Goal: Check status

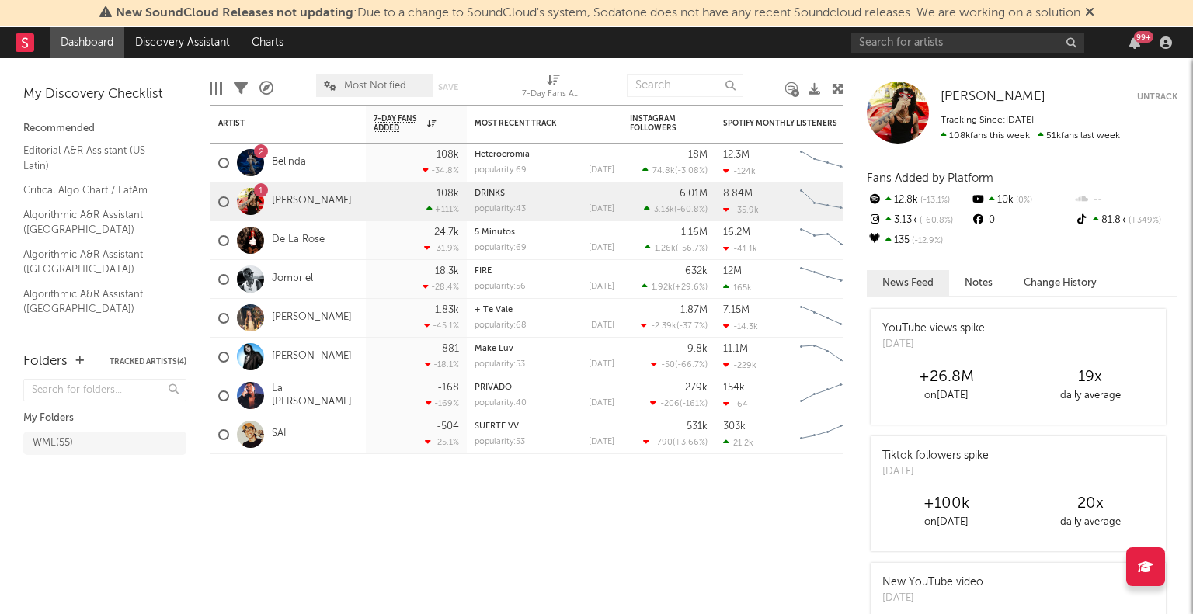
scroll to position [1289, 0]
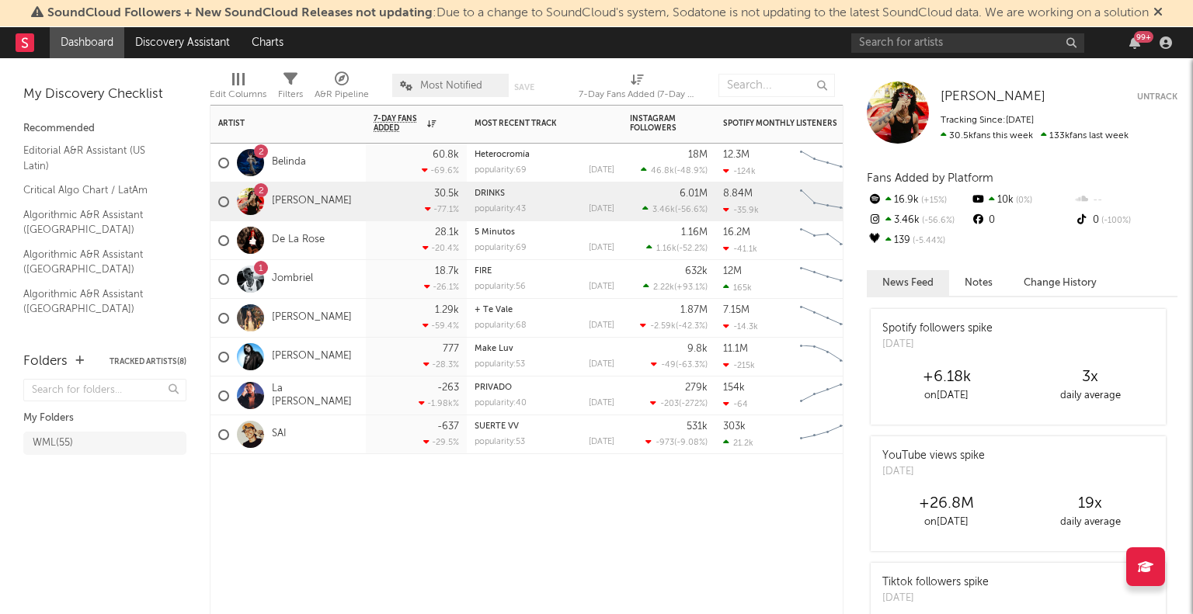
click at [336, 279] on div "1 Jombriel" at bounding box center [287, 279] width 155 height 39
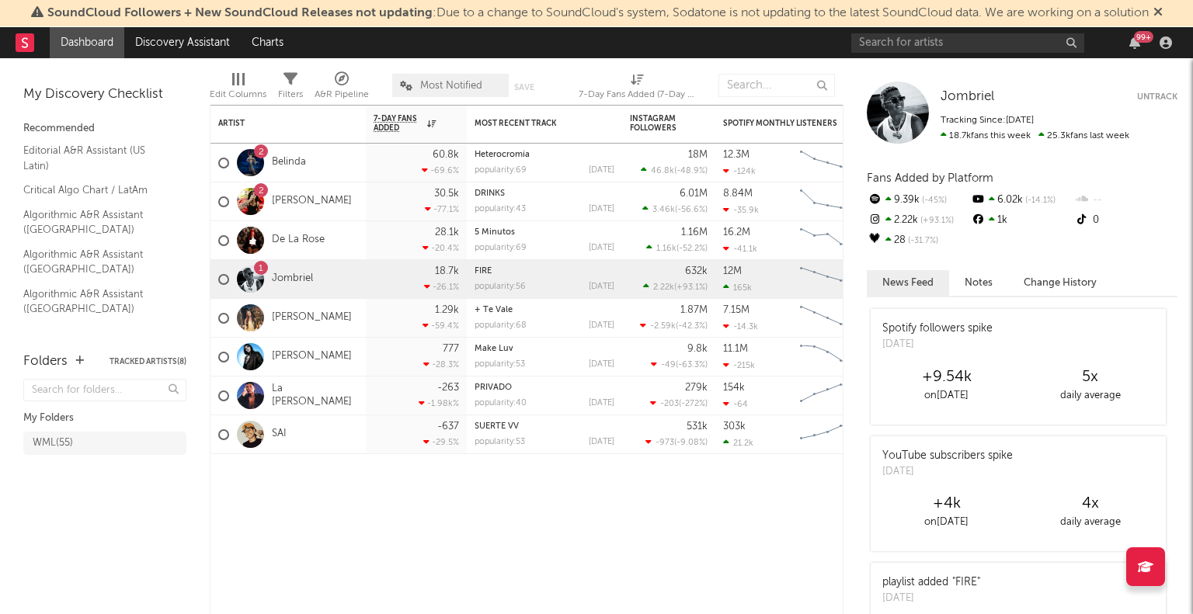
click at [1045, 277] on button "Change History" at bounding box center [1060, 283] width 104 height 26
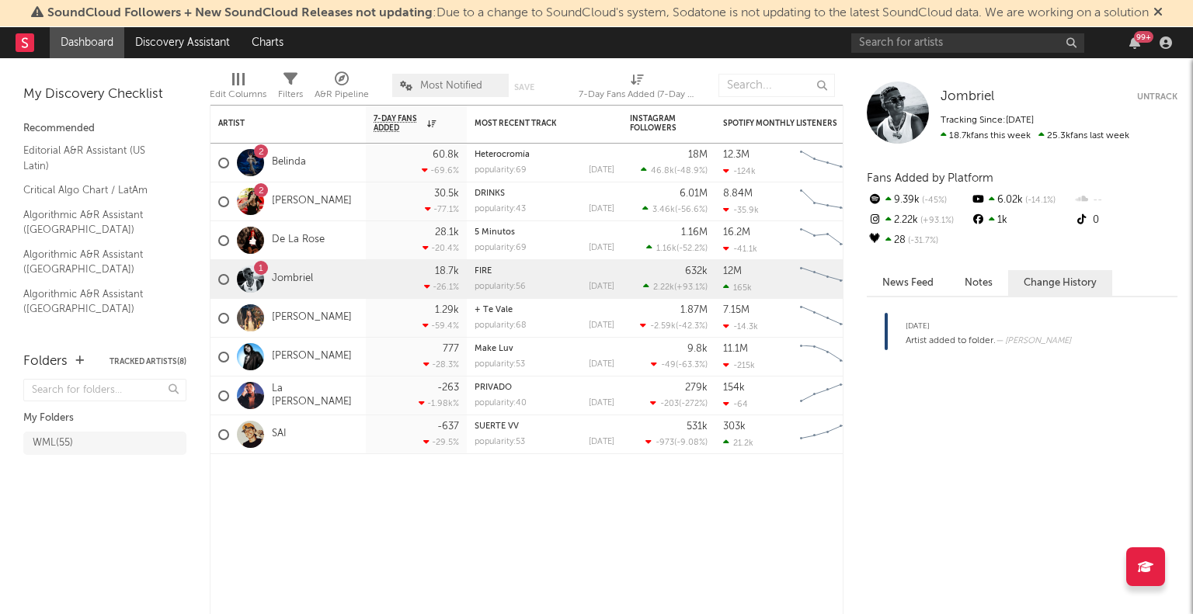
drag, startPoint x: 998, startPoint y: 283, endPoint x: 1016, endPoint y: 275, distance: 19.5
click at [1016, 275] on button "Change History" at bounding box center [1060, 283] width 104 height 26
click at [988, 277] on button "Notes" at bounding box center [978, 283] width 59 height 26
click at [923, 279] on button "News Feed" at bounding box center [908, 283] width 82 height 26
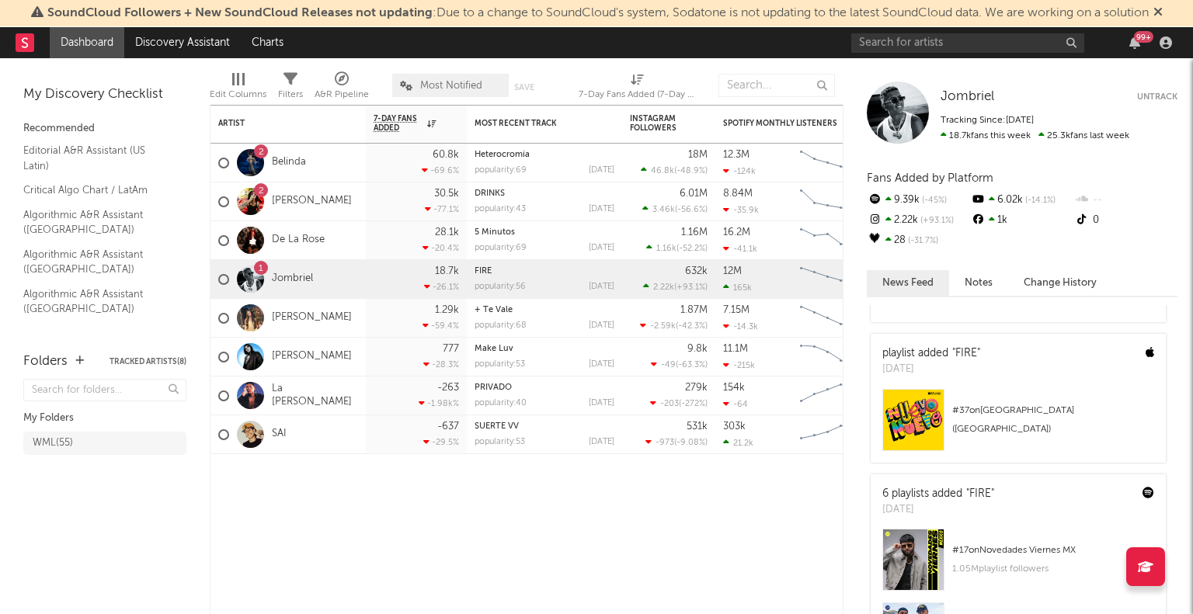
scroll to position [227, 0]
click at [325, 201] on div "2 Jon Z" at bounding box center [287, 202] width 155 height 39
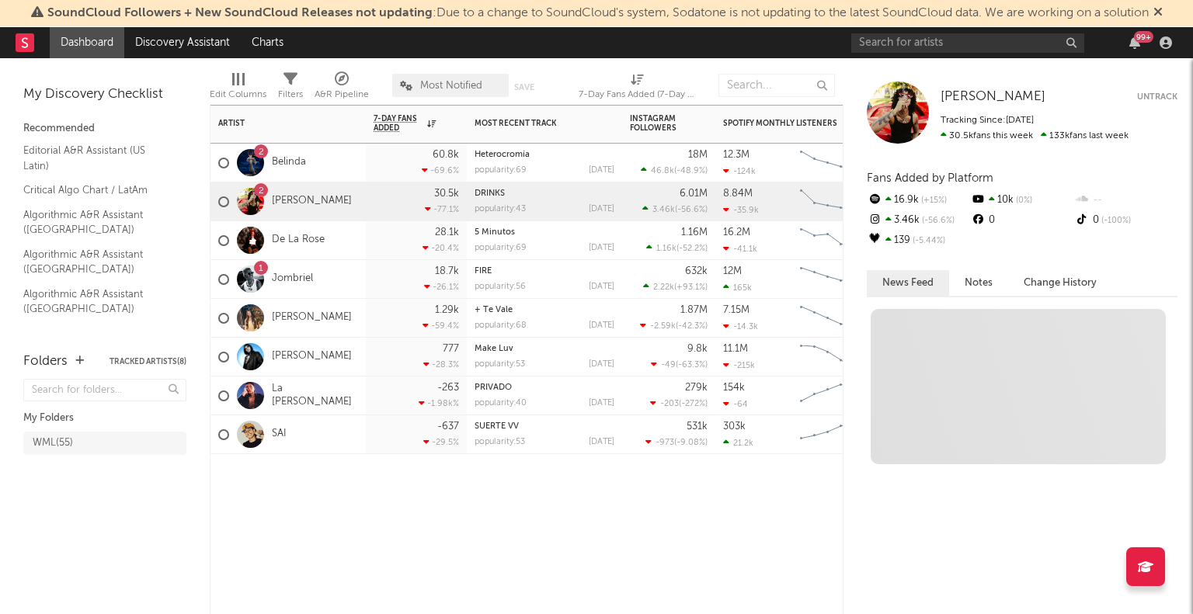
scroll to position [0, 0]
